Goal: Information Seeking & Learning: Learn about a topic

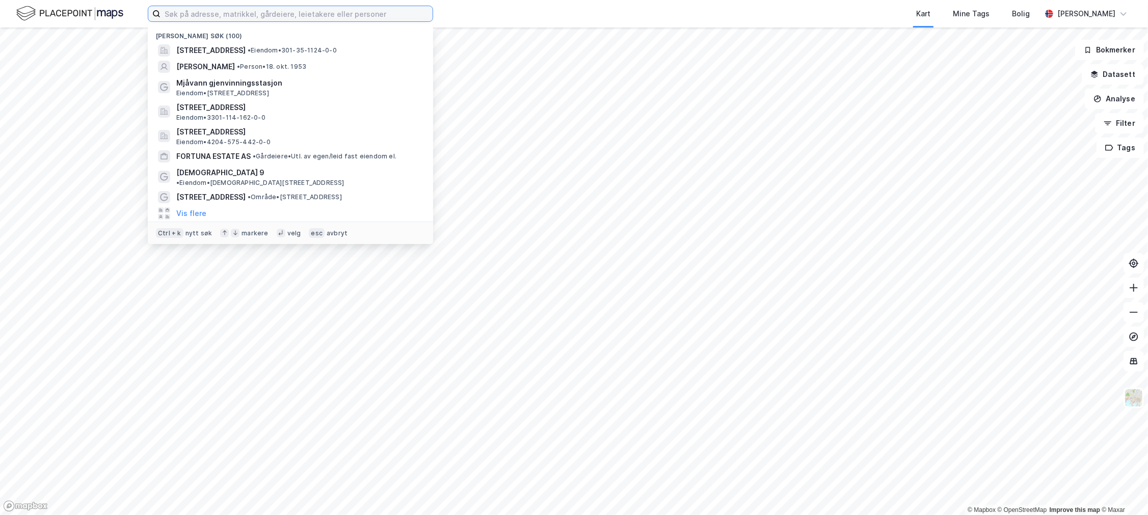
click at [182, 12] on input at bounding box center [297, 13] width 272 height 15
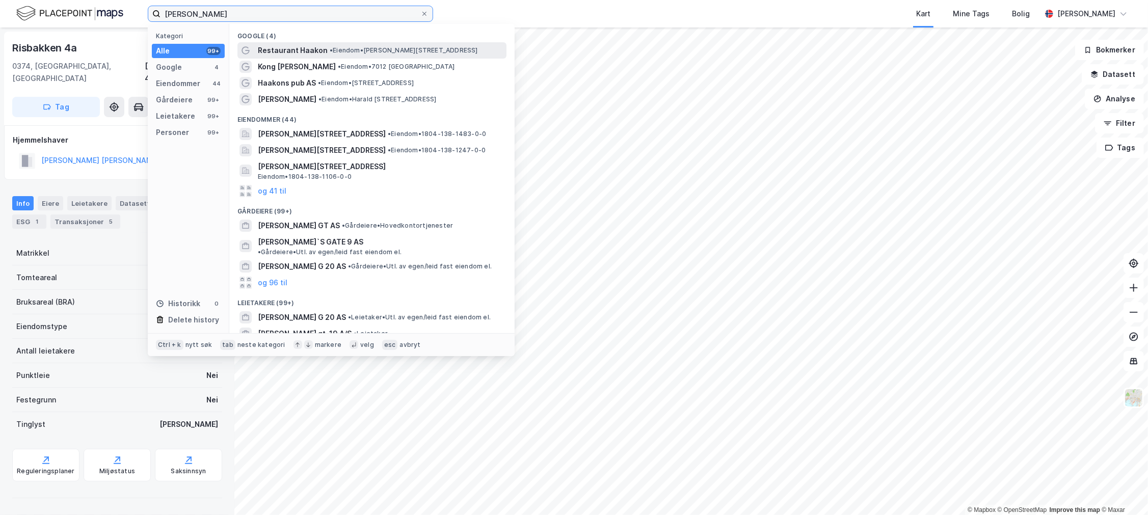
type input "haakon v"
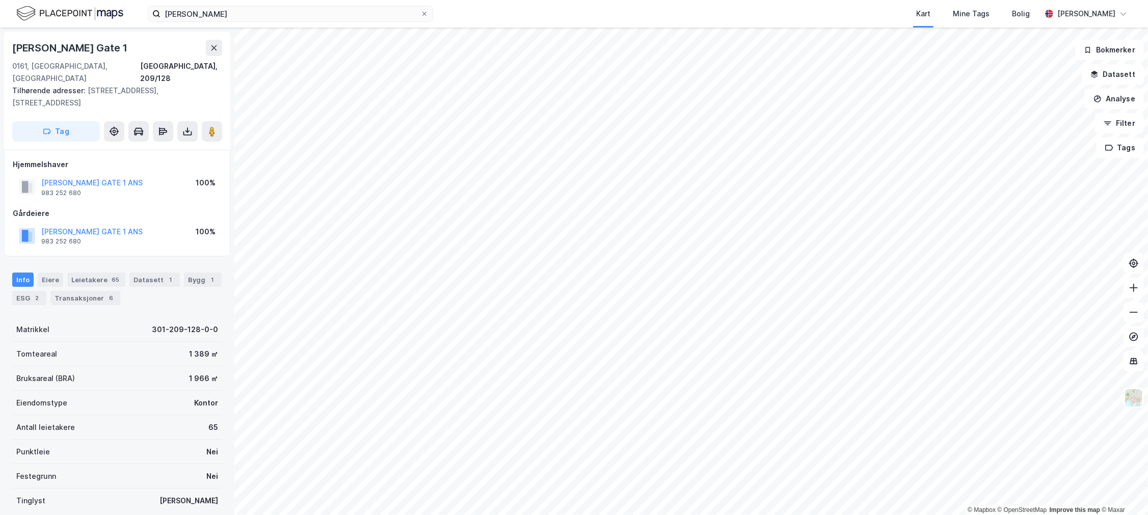
click at [98, 260] on div "Info Eiere Leietakere 65 Datasett 1 Bygg 1 ESG 2 Transaksjoner 6" at bounding box center [117, 284] width 234 height 49
click at [101, 273] on div "Leietakere 65" at bounding box center [96, 280] width 58 height 14
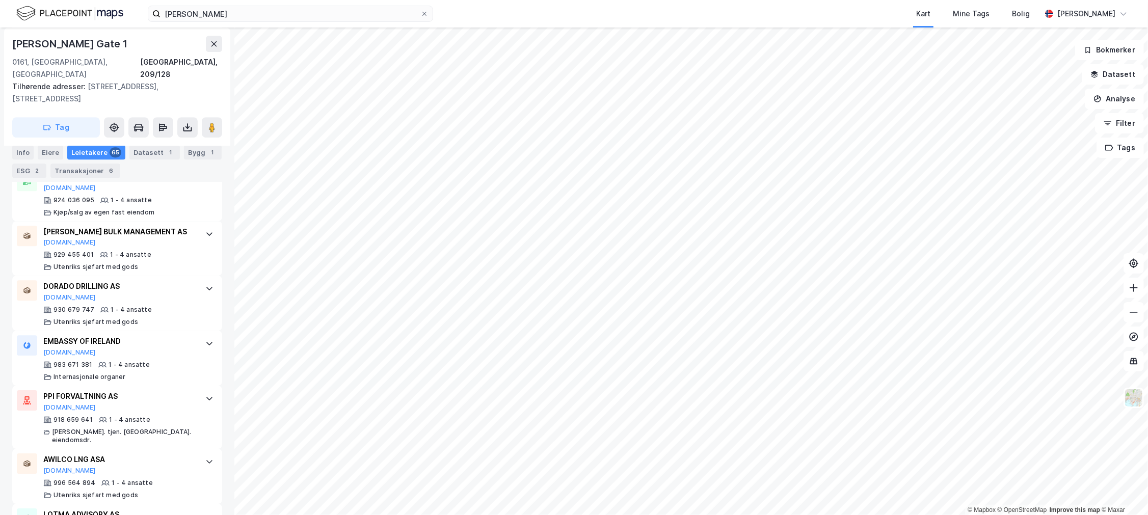
scroll to position [2718, 0]
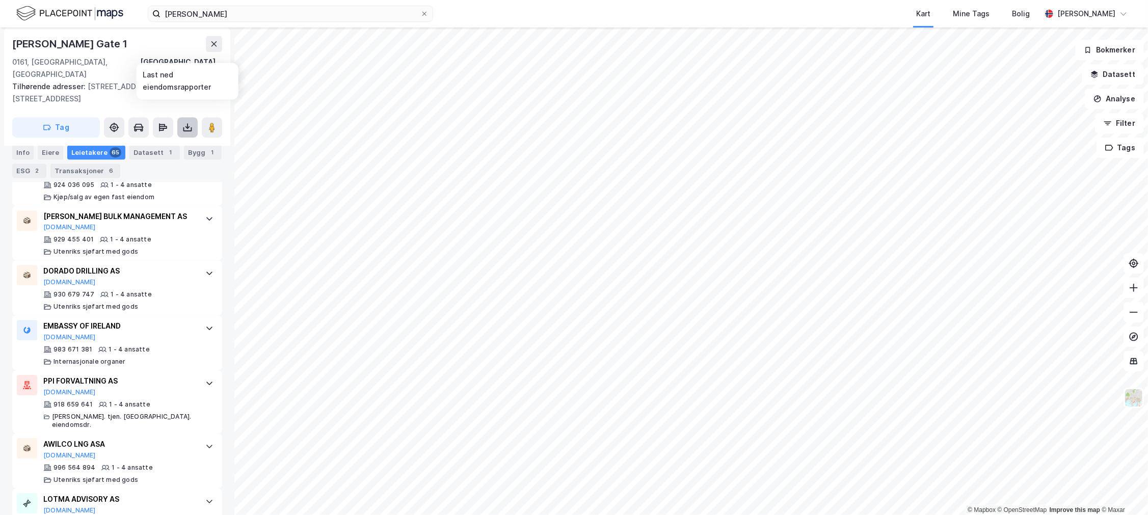
click at [182, 122] on icon at bounding box center [187, 127] width 10 height 10
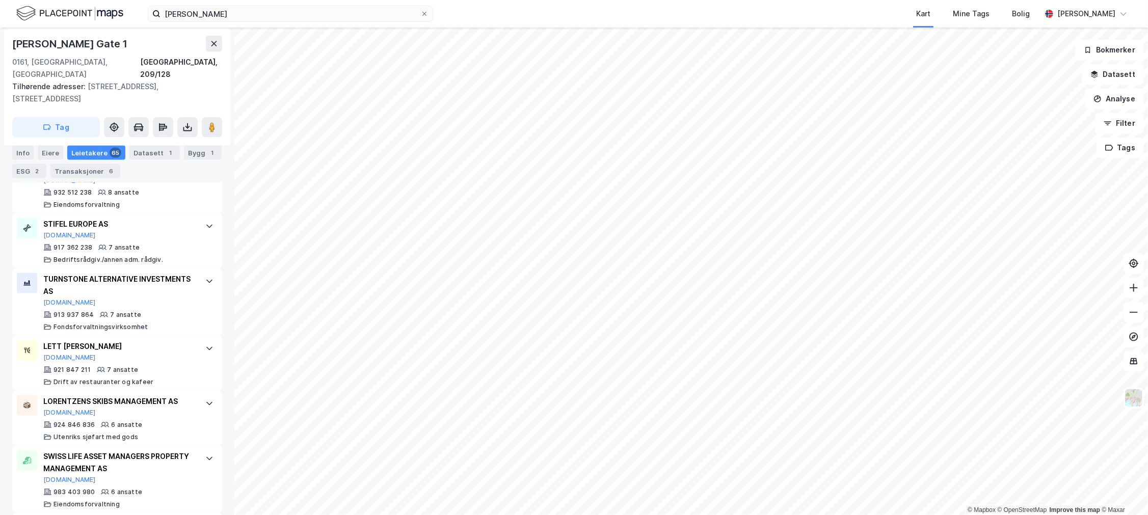
scroll to position [1189, 0]
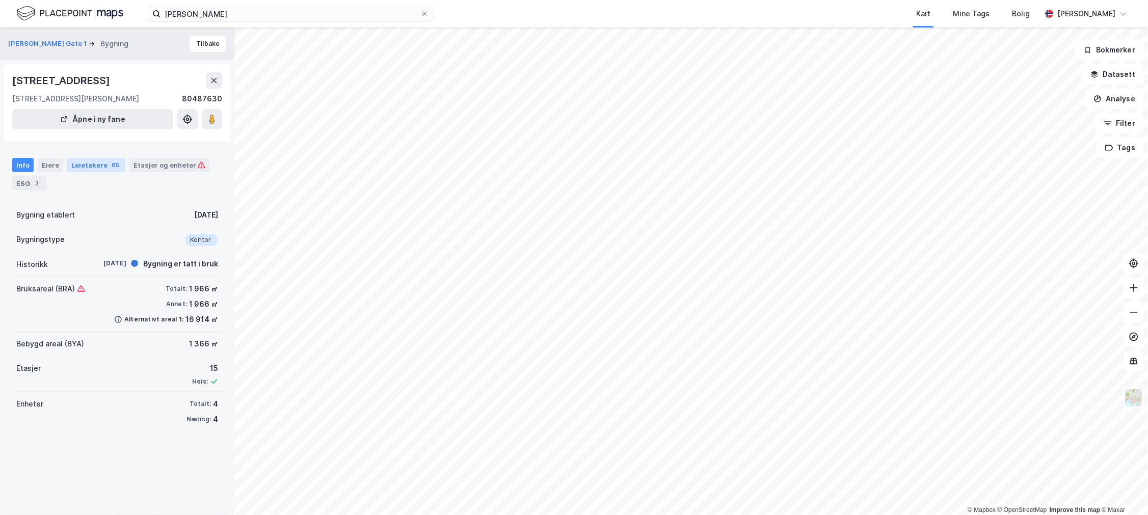
click at [74, 172] on div "Leietakere 65" at bounding box center [96, 165] width 58 height 14
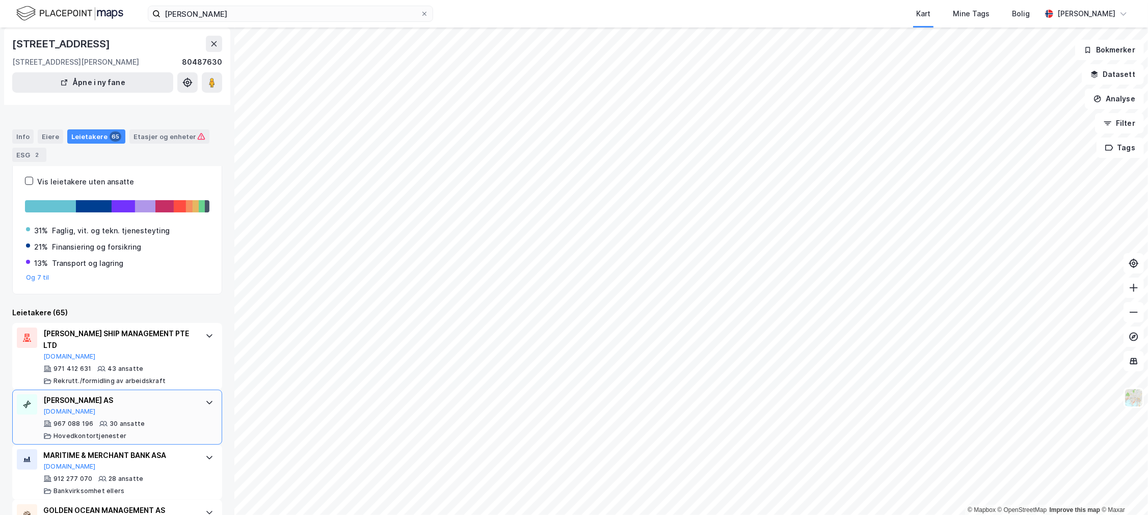
scroll to position [57, 0]
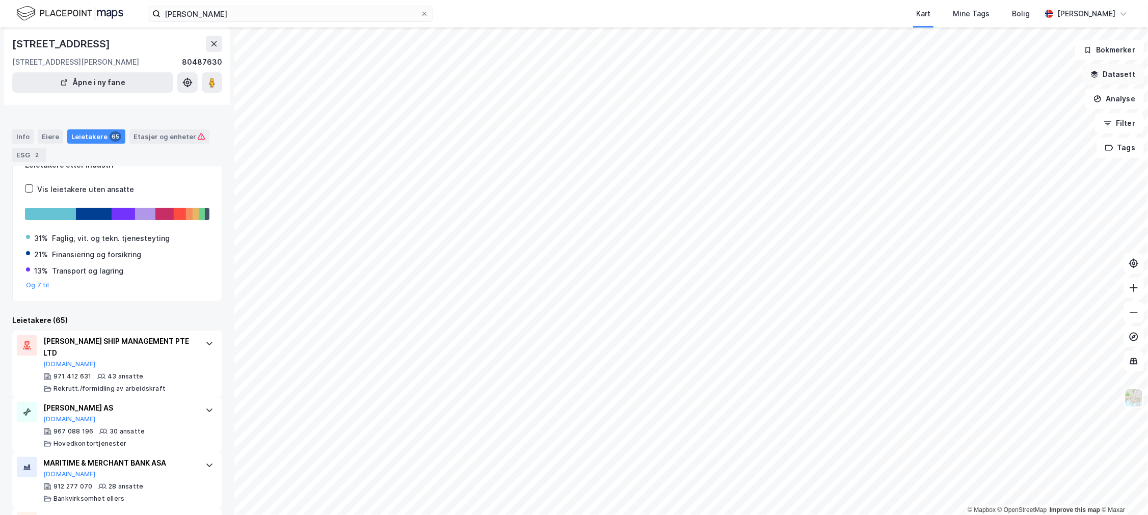
click at [1096, 67] on button "Datasett" at bounding box center [1113, 74] width 62 height 20
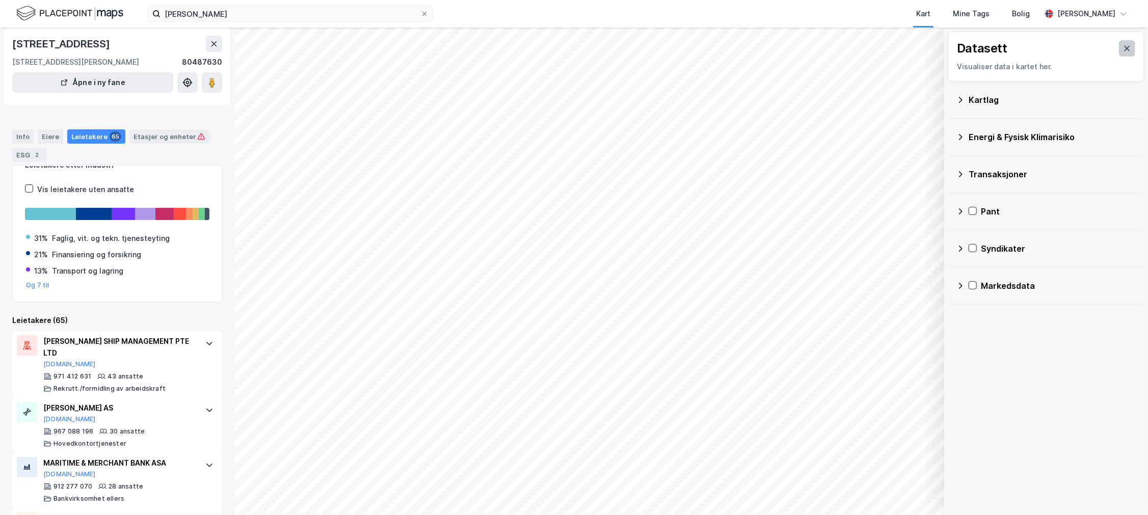
click at [1123, 49] on icon at bounding box center [1127, 48] width 8 height 8
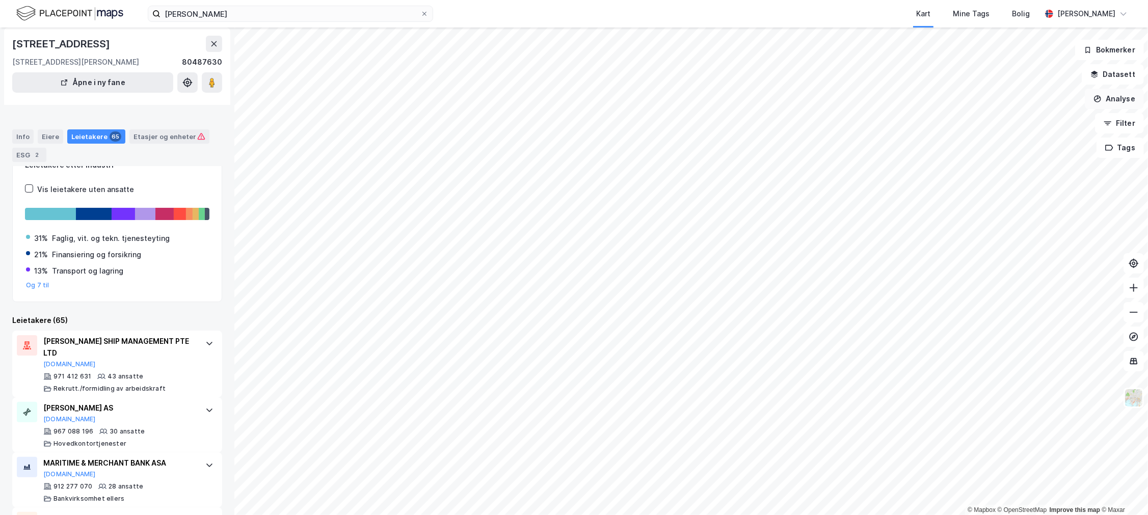
click at [1114, 108] on button "Analyse" at bounding box center [1114, 99] width 59 height 20
click at [1110, 129] on button "Filter" at bounding box center [1119, 123] width 49 height 20
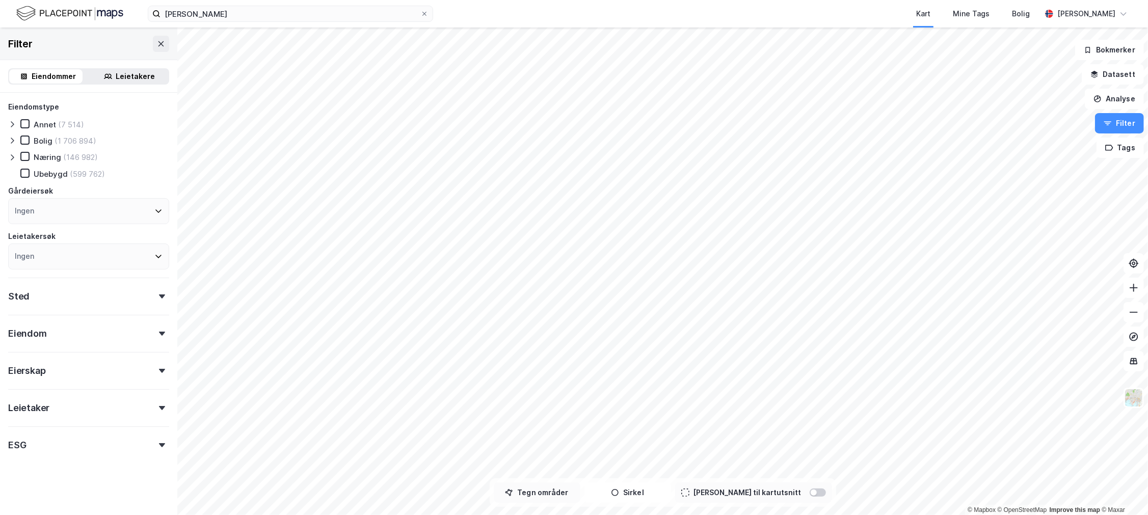
click at [561, 496] on button "Tegn områder" at bounding box center [537, 493] width 87 height 20
click at [712, 215] on div "47,7m" at bounding box center [697, 218] width 33 height 22
click at [704, 256] on div "19,3m" at bounding box center [698, 258] width 33 height 25
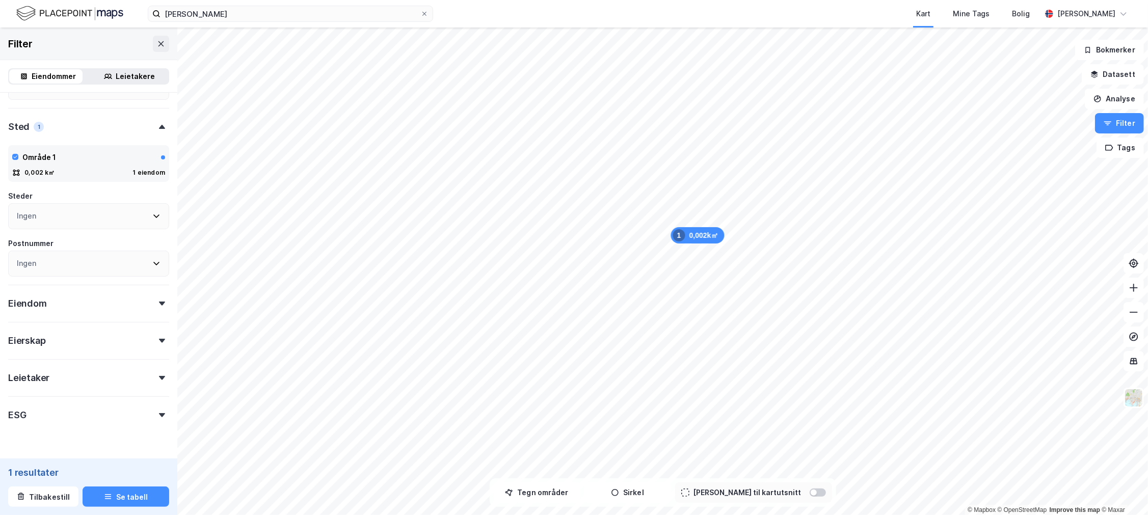
click at [30, 378] on div "Leietaker" at bounding box center [28, 378] width 41 height 12
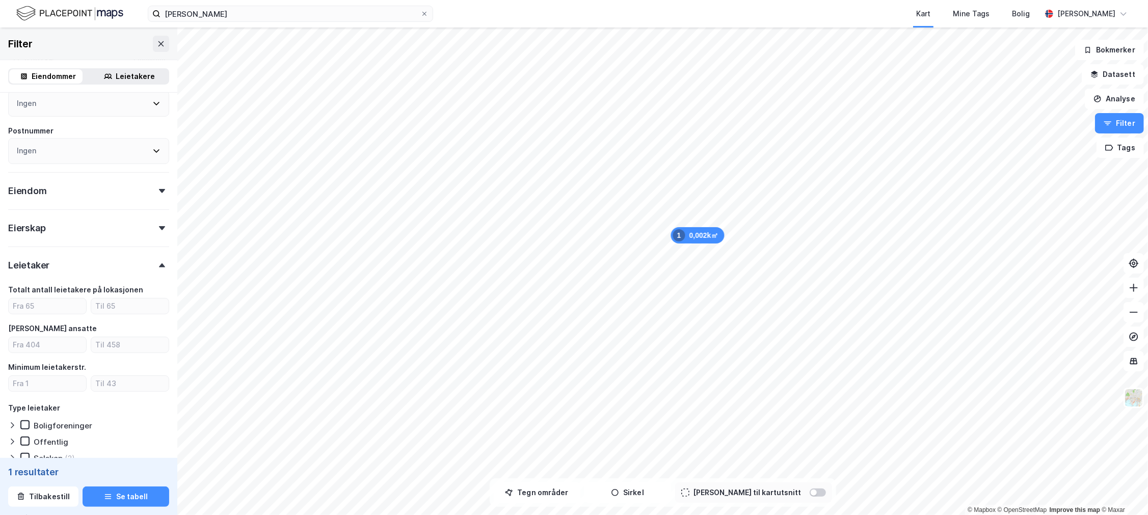
scroll to position [283, 0]
click at [114, 496] on button "Se tabell" at bounding box center [126, 497] width 87 height 20
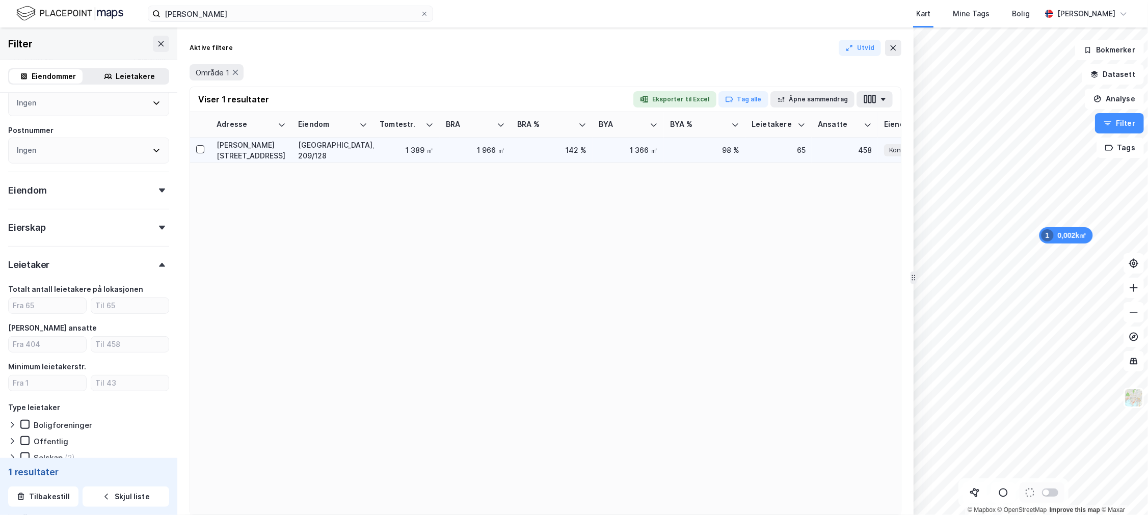
click at [261, 153] on div "Haakon VIIs gate 1" at bounding box center [251, 150] width 69 height 21
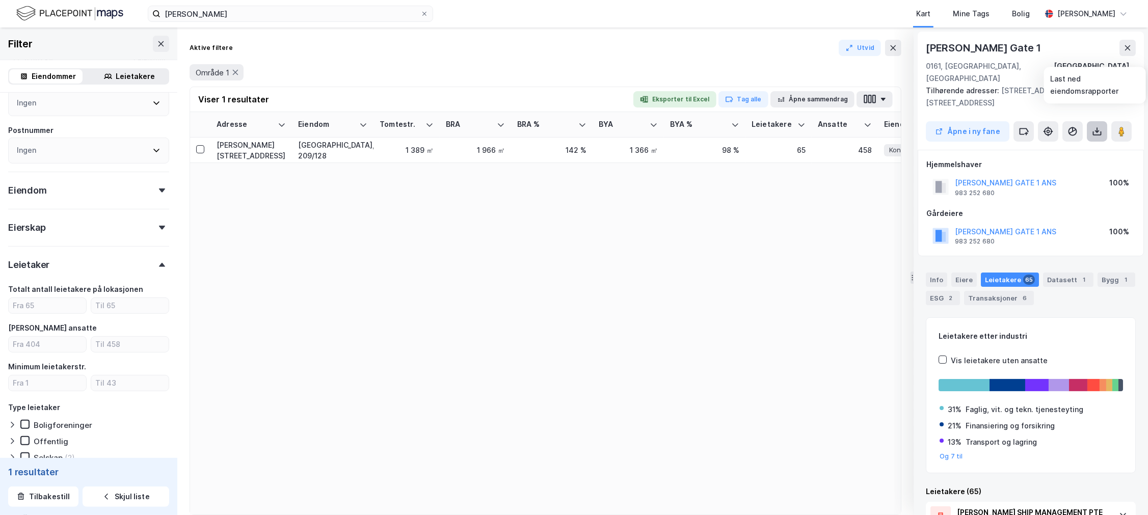
click at [1093, 126] on icon at bounding box center [1097, 131] width 10 height 10
click at [1133, 44] on button at bounding box center [1128, 48] width 16 height 16
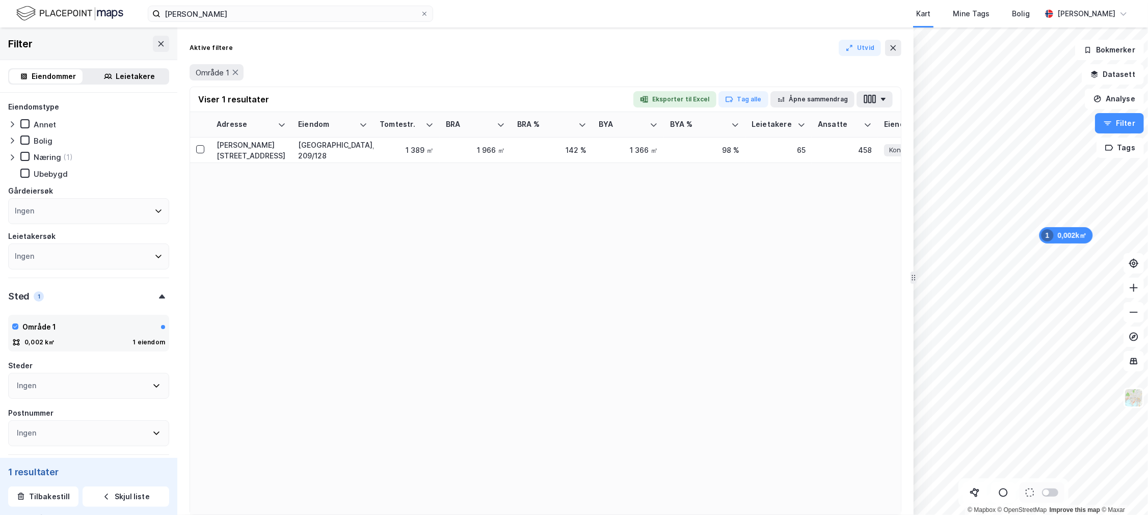
click at [75, 245] on div "Ingen" at bounding box center [88, 257] width 161 height 26
click at [73, 216] on div "Ingen" at bounding box center [88, 211] width 161 height 26
click at [123, 73] on div "Leietakere" at bounding box center [135, 76] width 39 height 12
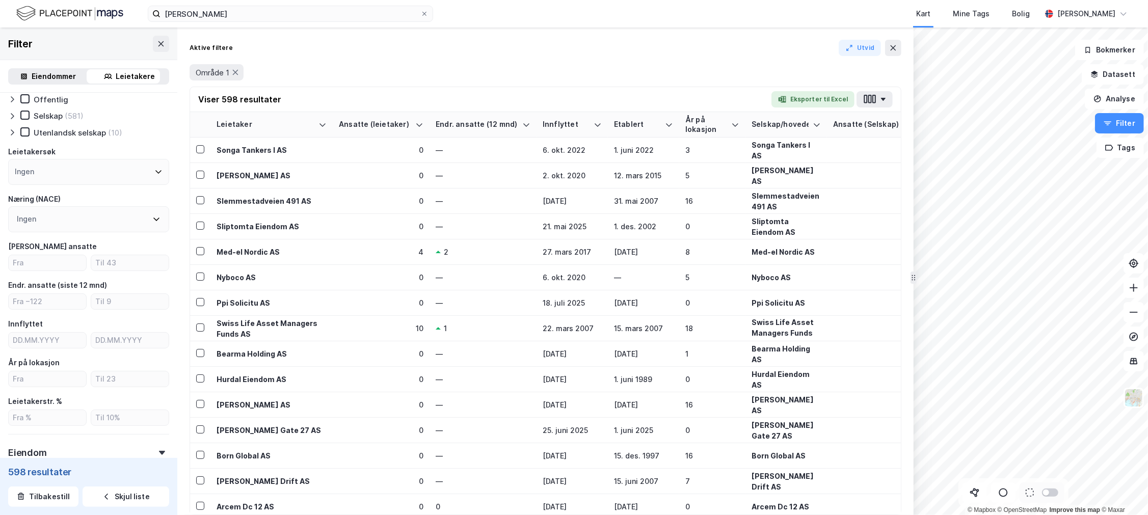
scroll to position [57, 0]
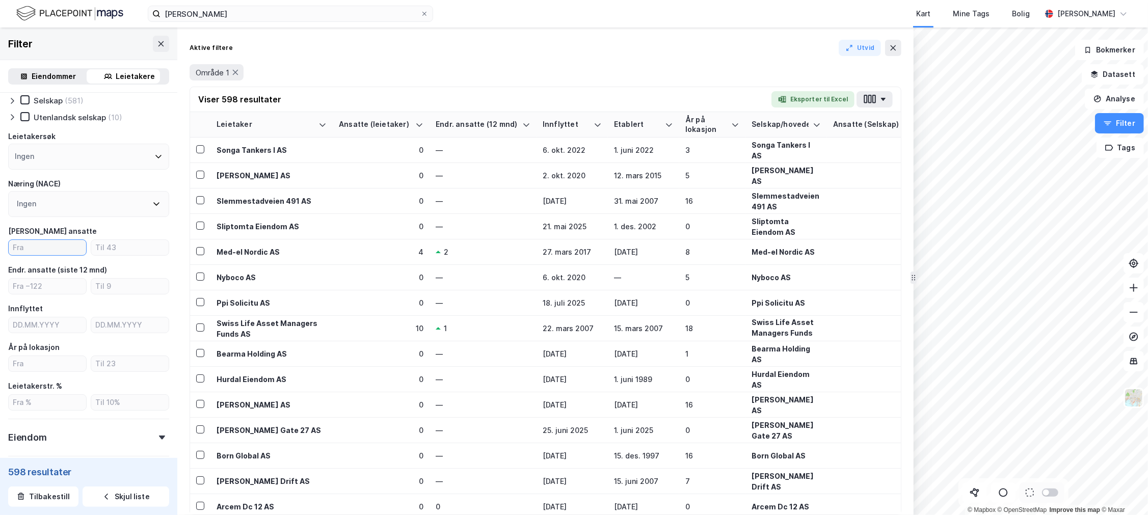
click at [59, 249] on input "number" at bounding box center [47, 247] width 77 height 15
type input "1"
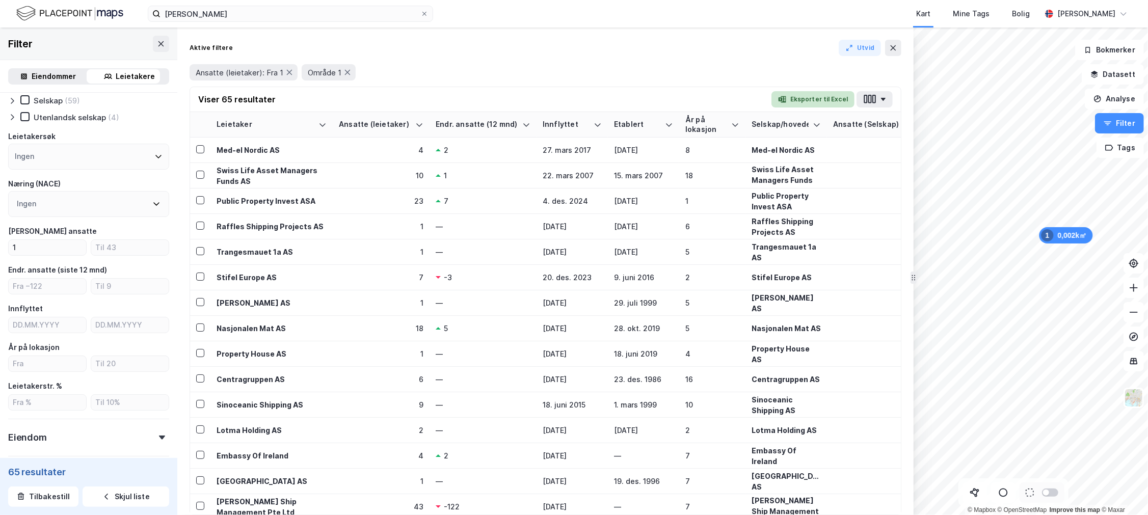
click at [827, 97] on button "Eksporter til Excel" at bounding box center [813, 99] width 83 height 16
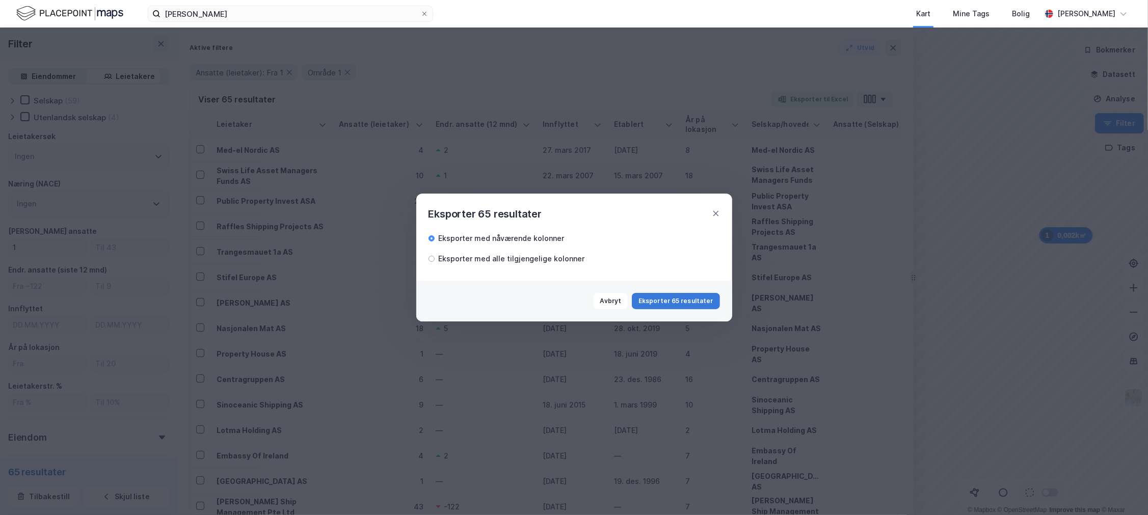
click at [676, 306] on button "Eksporter 65 resultater" at bounding box center [676, 301] width 88 height 16
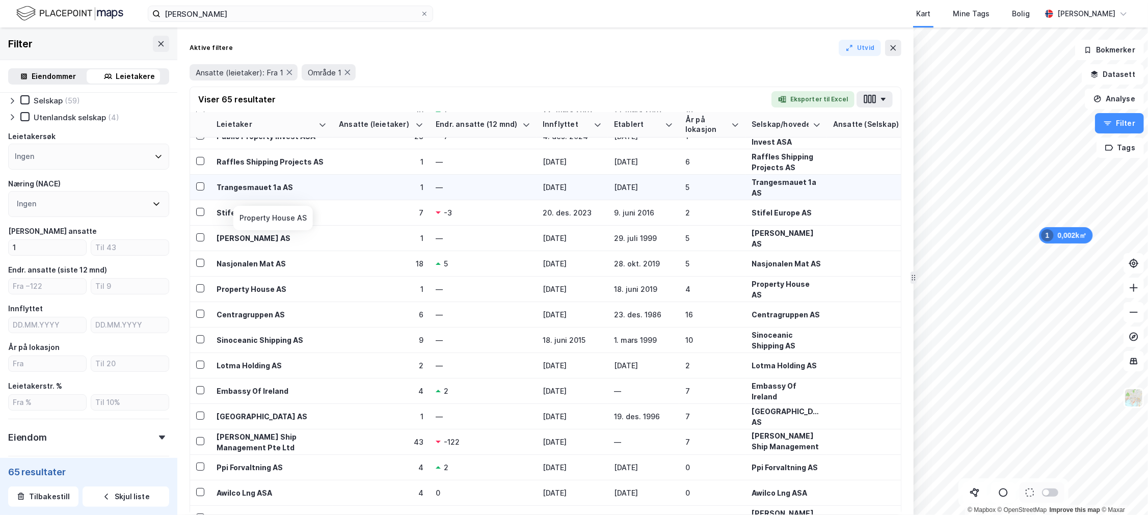
scroll to position [113, 0]
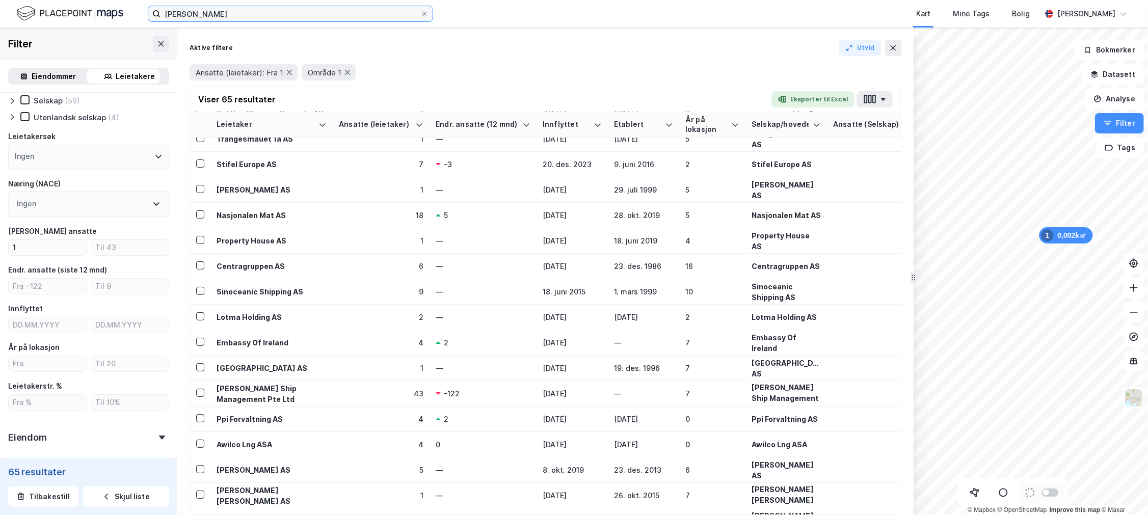
click at [359, 9] on input "haakon v" at bounding box center [291, 13] width 260 height 15
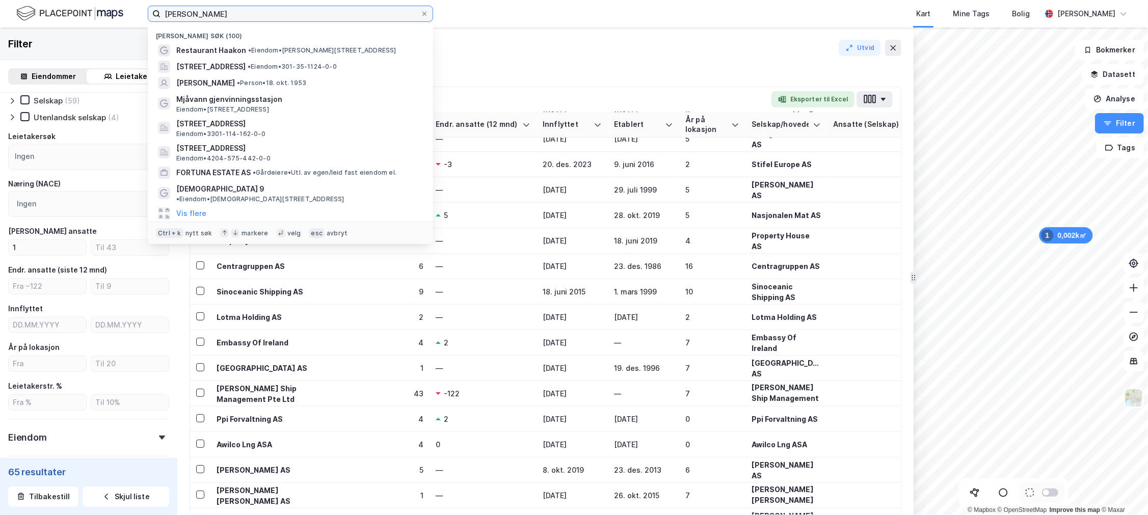
click at [359, 9] on input "haakon v" at bounding box center [291, 13] width 260 height 15
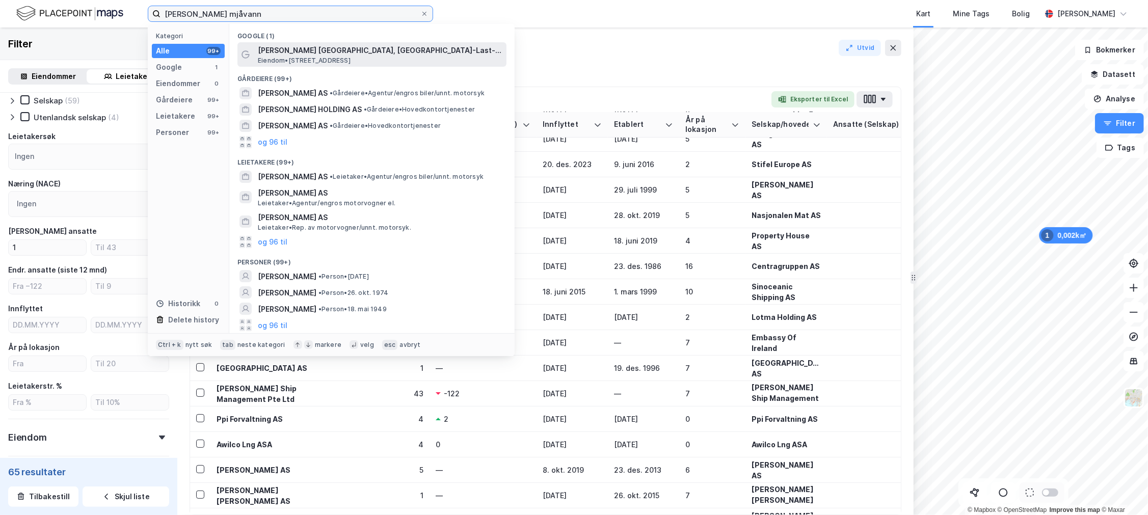
type input "bertel o steen mjåvann"
click at [351, 58] on span "Eiendom • Mjåvannsvegen 169, 4628 Kristiansand" at bounding box center [304, 61] width 93 height 8
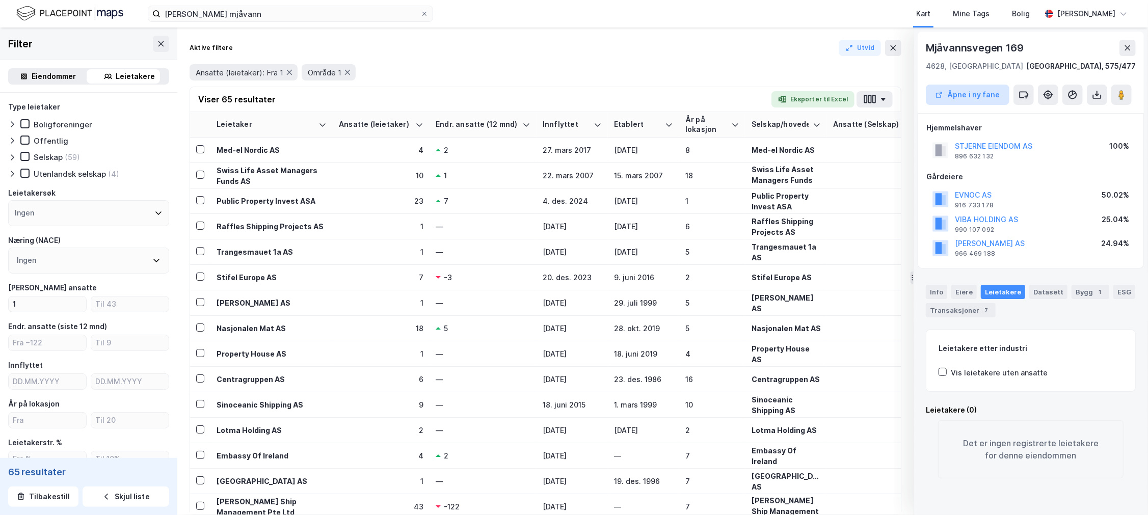
click at [989, 97] on button "Åpne i ny fane" at bounding box center [968, 95] width 84 height 20
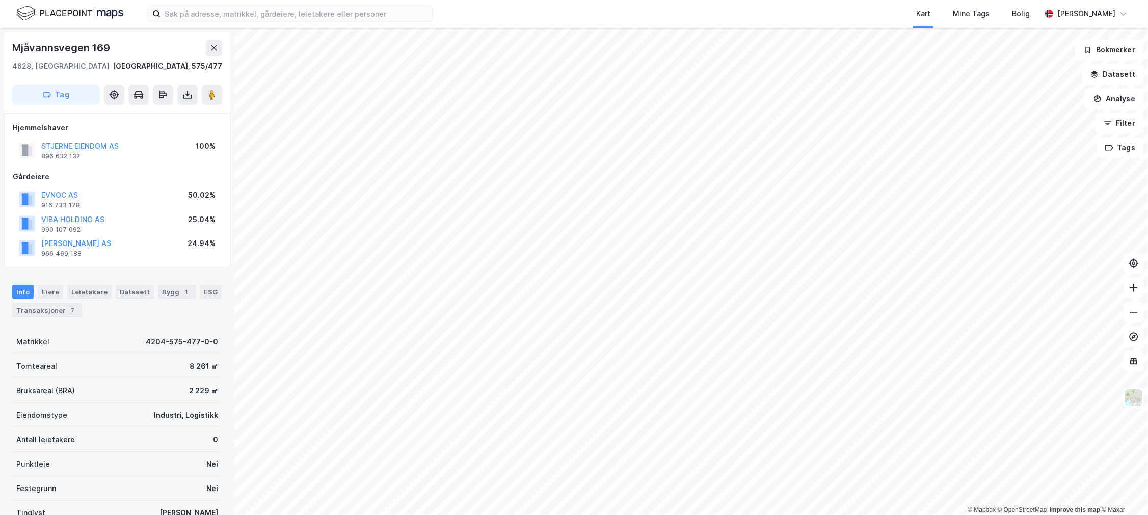
drag, startPoint x: 94, startPoint y: 307, endPoint x: 101, endPoint y: 300, distance: 9.7
click at [95, 306] on div "Info [PERSON_NAME] Datasett Bygg 1 ESG Transaksjoner 7" at bounding box center [117, 301] width 210 height 33
click at [103, 294] on div "Leietakere" at bounding box center [89, 292] width 44 height 14
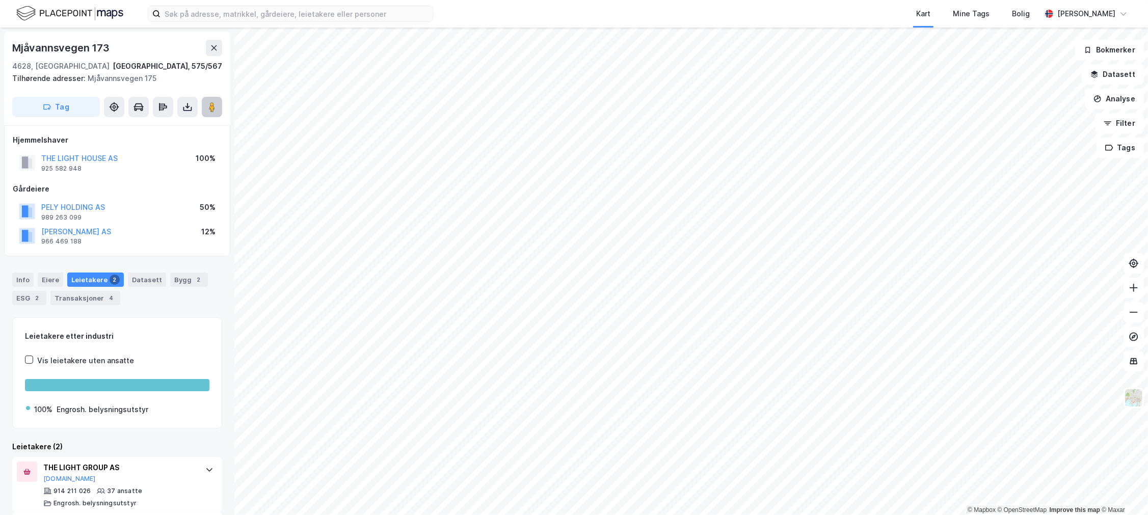
click at [216, 110] on icon at bounding box center [212, 107] width 10 height 10
click at [24, 282] on div "Info" at bounding box center [22, 280] width 21 height 14
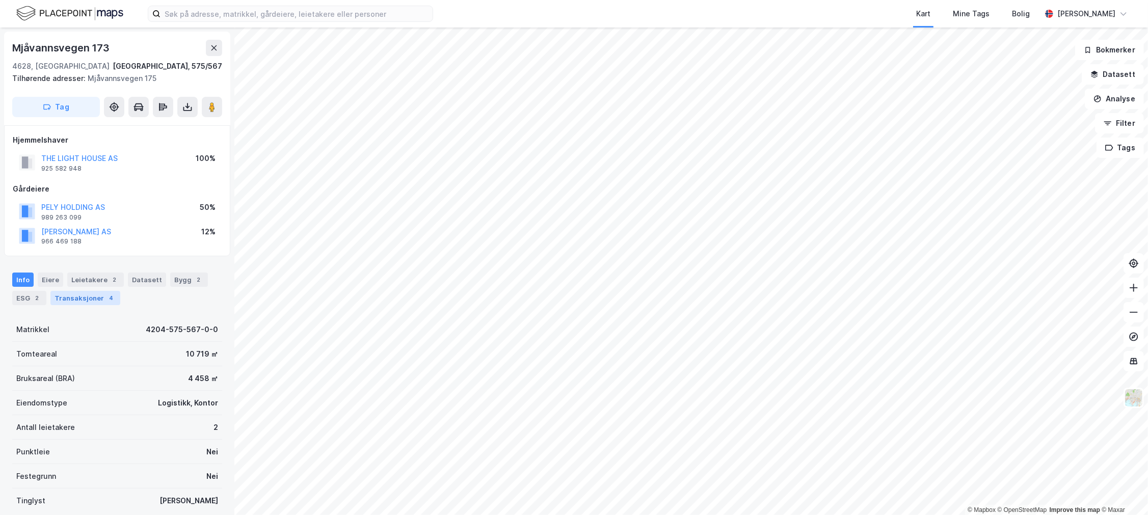
click at [68, 299] on div "Transaksjoner 4" at bounding box center [85, 298] width 70 height 14
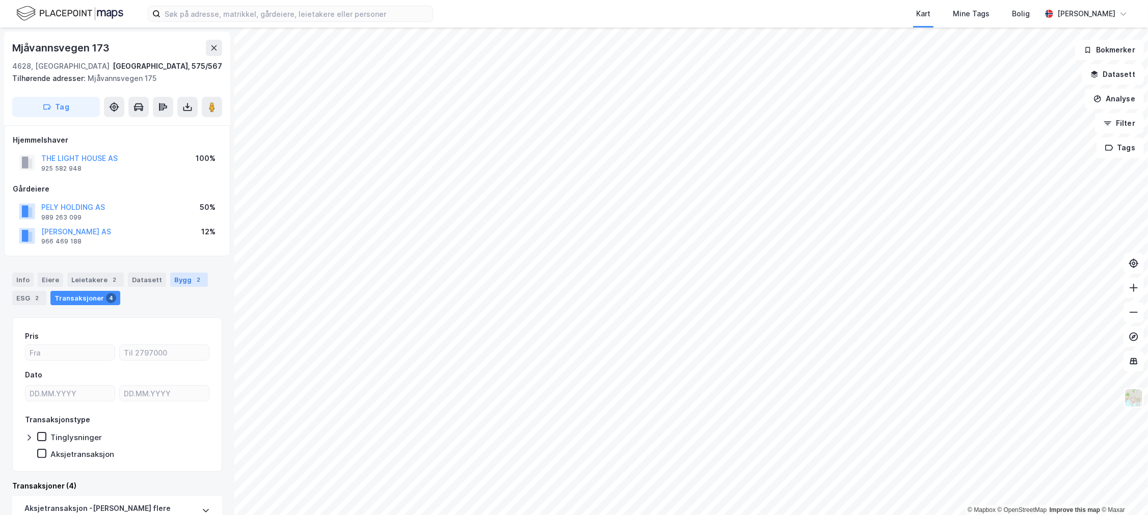
click at [170, 281] on div "Bygg 2" at bounding box center [189, 280] width 38 height 14
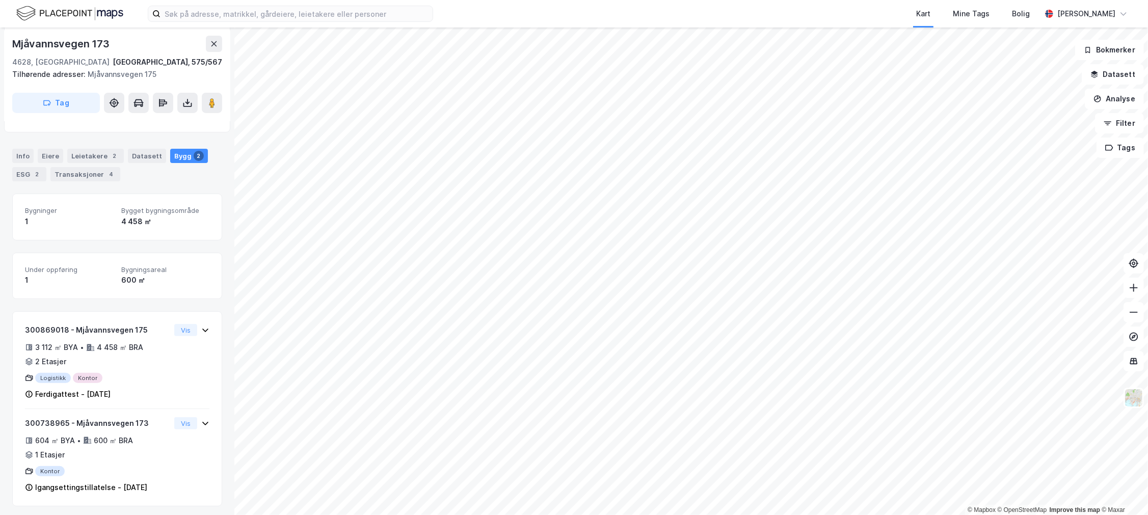
scroll to position [127, 0]
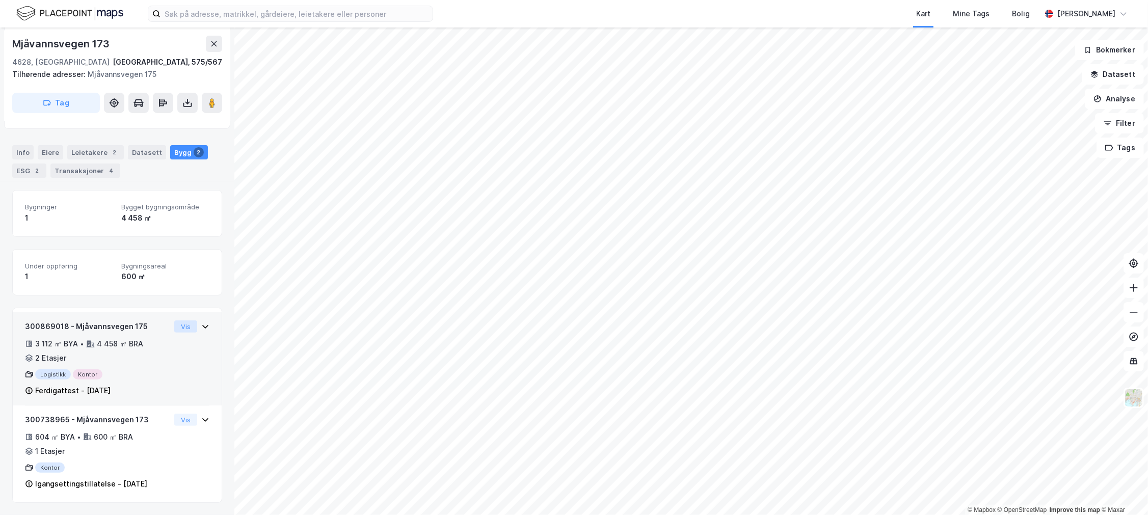
click at [174, 329] on button "Vis" at bounding box center [185, 327] width 23 height 12
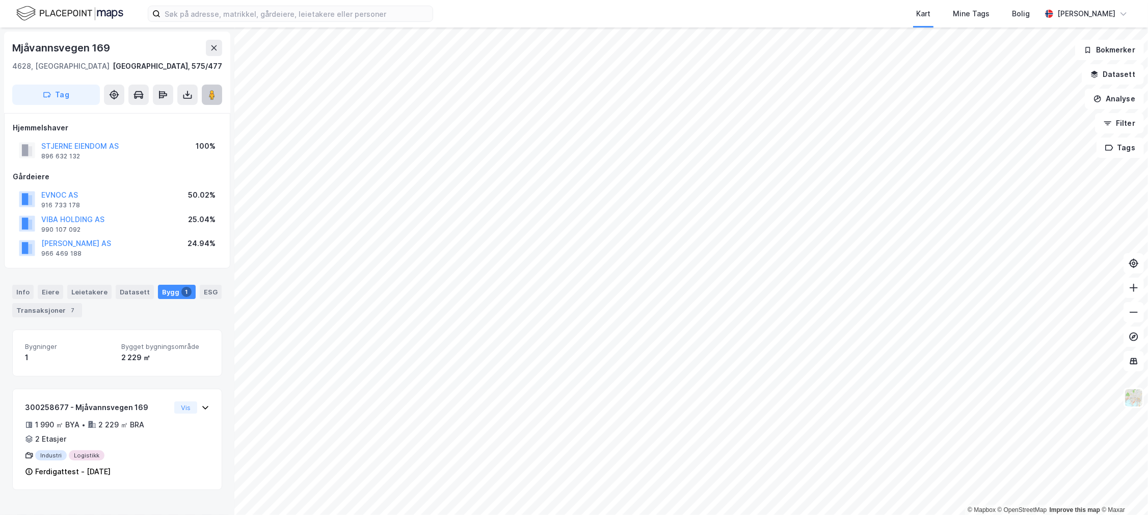
click at [217, 98] on button at bounding box center [212, 95] width 20 height 20
click at [82, 46] on div "Mjåvannsvegen 169" at bounding box center [62, 48] width 100 height 16
drag, startPoint x: 82, startPoint y: 46, endPoint x: 105, endPoint y: 52, distance: 24.2
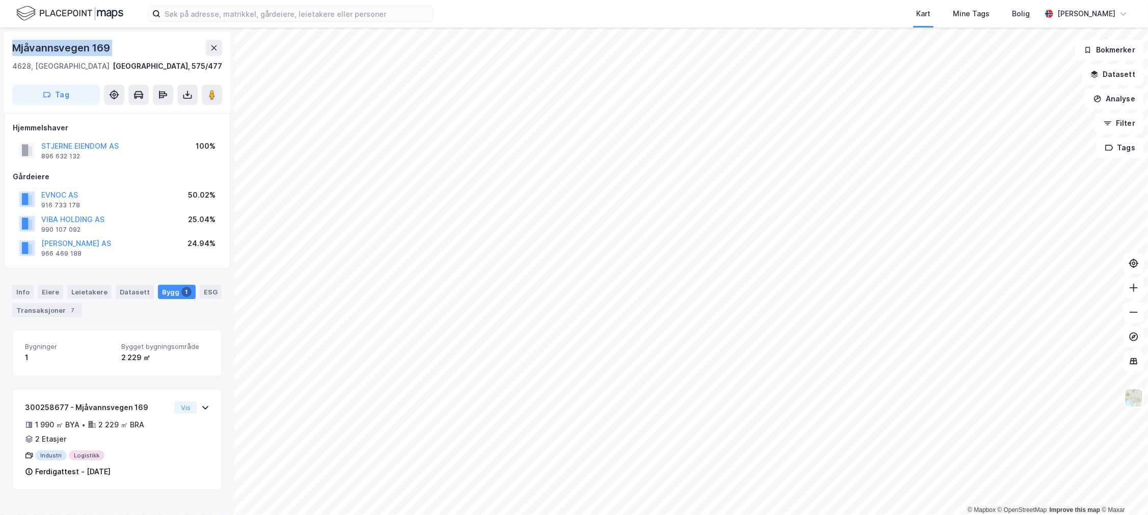
click at [105, 52] on div "Mjåvannsvegen 169" at bounding box center [62, 48] width 100 height 16
click at [102, 49] on div "Mjåvannsvegen 169" at bounding box center [62, 48] width 100 height 16
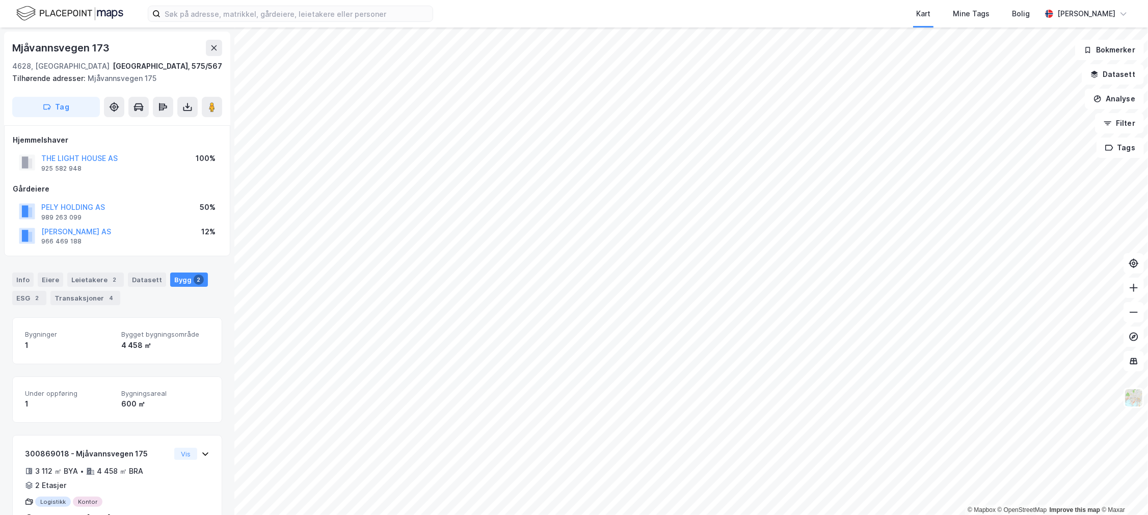
scroll to position [127, 0]
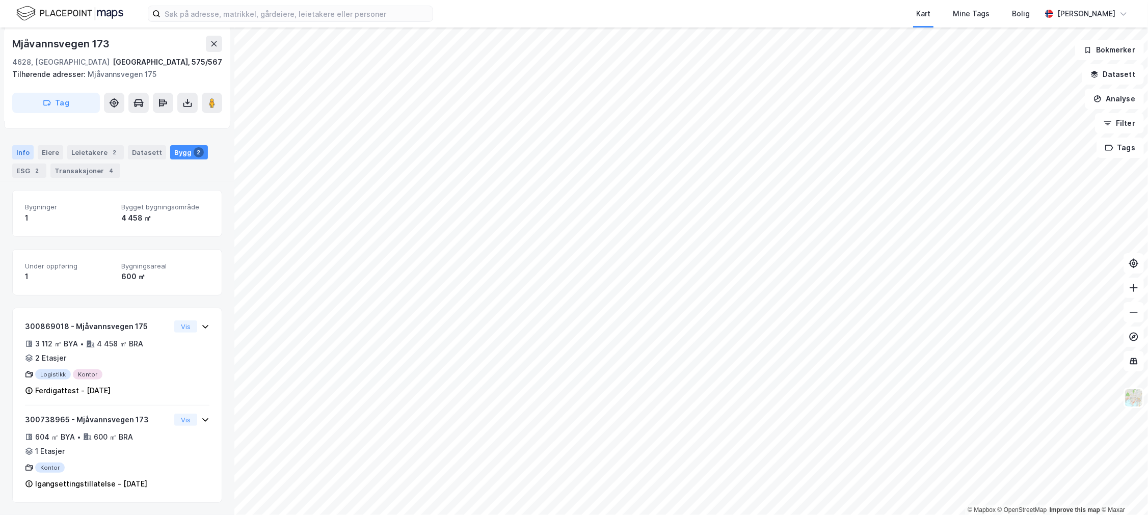
click at [29, 151] on div "Info" at bounding box center [22, 152] width 21 height 14
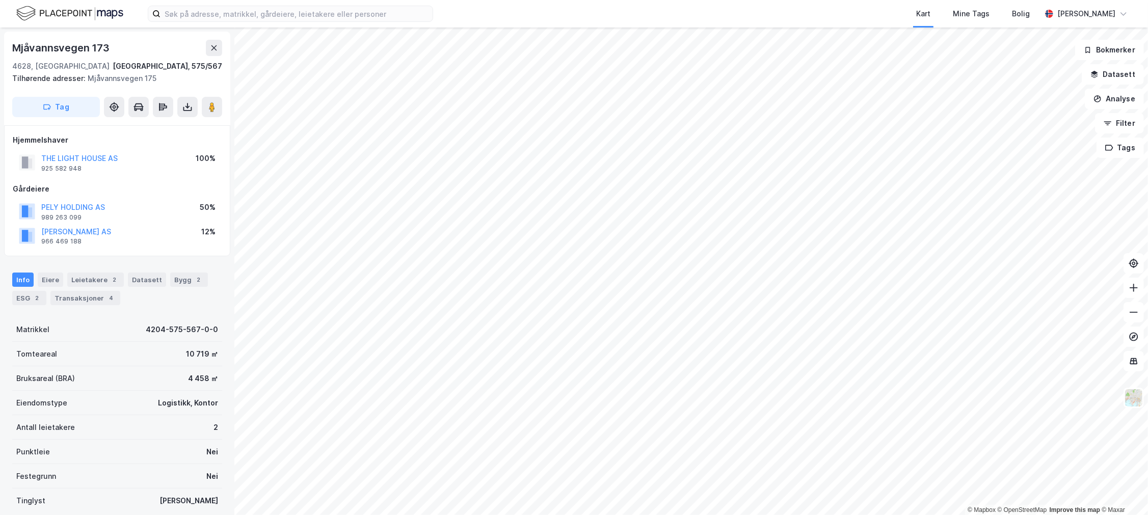
click at [64, 41] on div "Mjåvannsvegen 173" at bounding box center [61, 48] width 99 height 16
click at [63, 50] on div "Mjåvannsvegen 173" at bounding box center [61, 48] width 99 height 16
